Goal: Transaction & Acquisition: Book appointment/travel/reservation

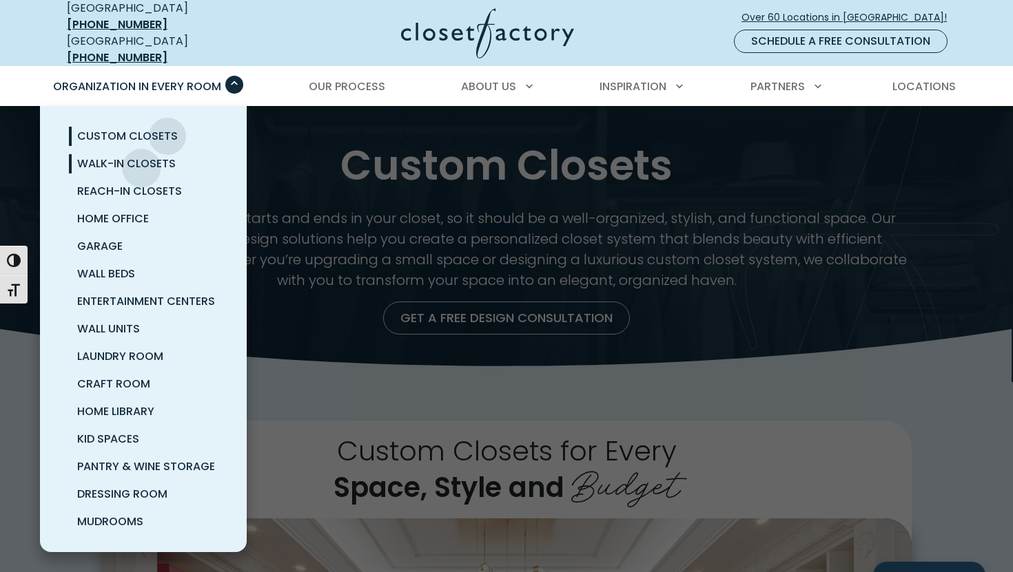
click at [141, 158] on span "Walk-In Closets" at bounding box center [126, 164] width 99 height 16
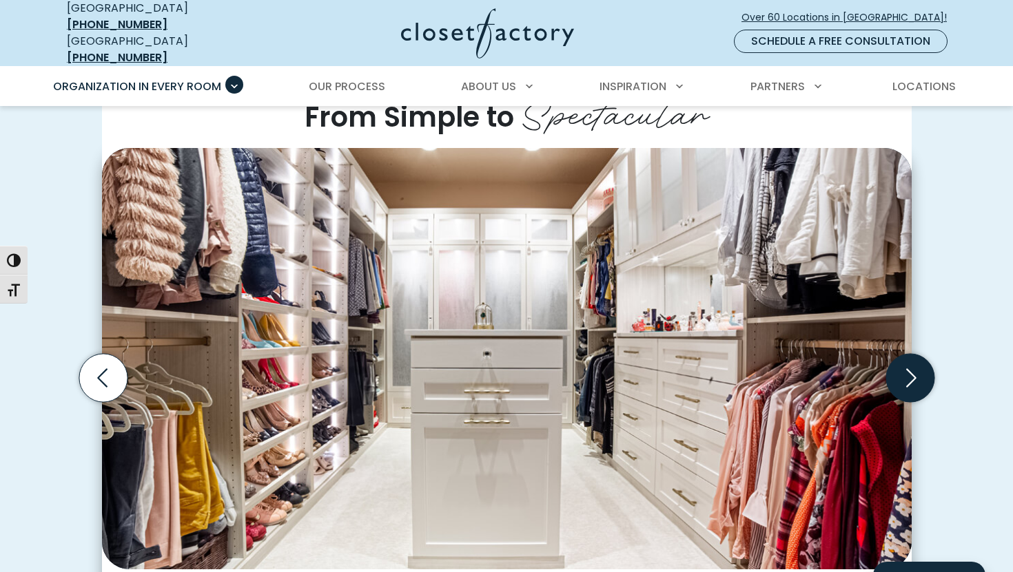
click at [883, 371] on icon "Next slide" at bounding box center [909, 378] width 59 height 59
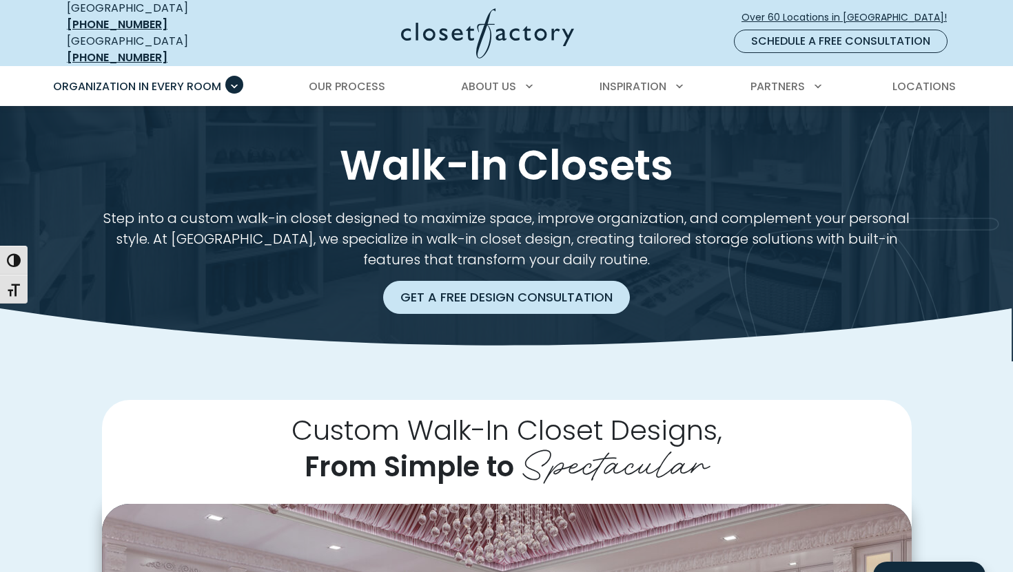
click at [504, 289] on link "Get a Free Design Consultation" at bounding box center [506, 297] width 247 height 33
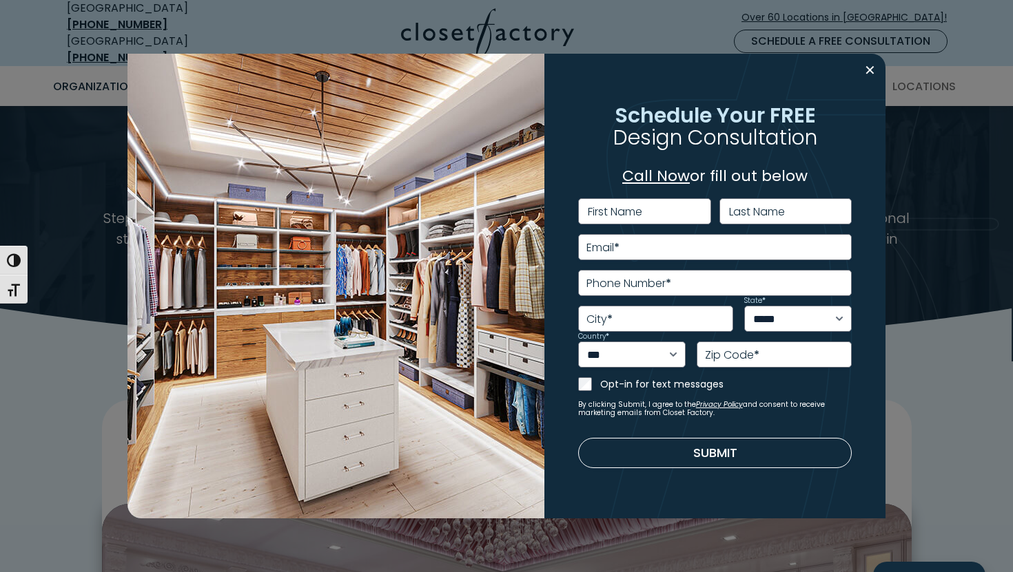
click at [634, 214] on label "First Name" at bounding box center [615, 212] width 54 height 11
click at [634, 214] on input "First Name" at bounding box center [644, 211] width 133 height 26
click at [875, 59] on button "Close modal" at bounding box center [870, 70] width 20 height 22
